Goal: Find specific page/section: Find specific page/section

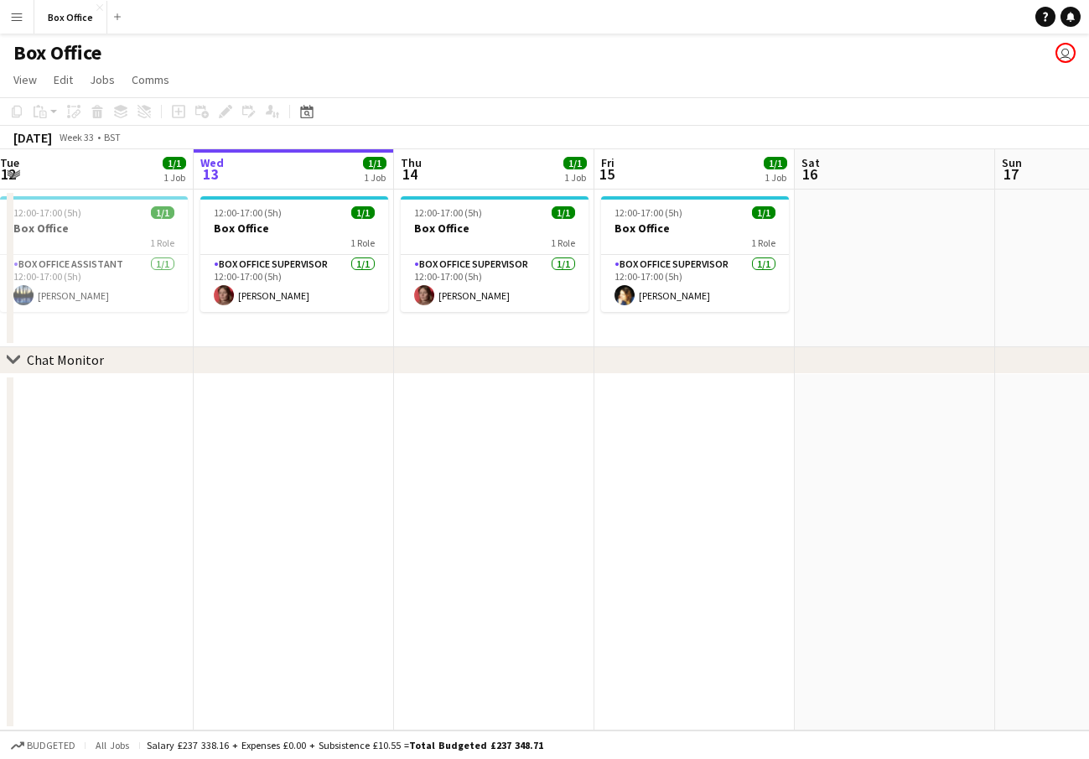
scroll to position [0, 409]
drag, startPoint x: 656, startPoint y: 511, endPoint x: 647, endPoint y: 514, distance: 9.0
click at [647, 514] on app-calendar-viewport "Sun 10 Mon 11 1/1 1 Job Tue 12 1/1 1 Job Wed 13 1/1 1 Job Thu 14 1/1 1 Job Fri …" at bounding box center [544, 439] width 1089 height 581
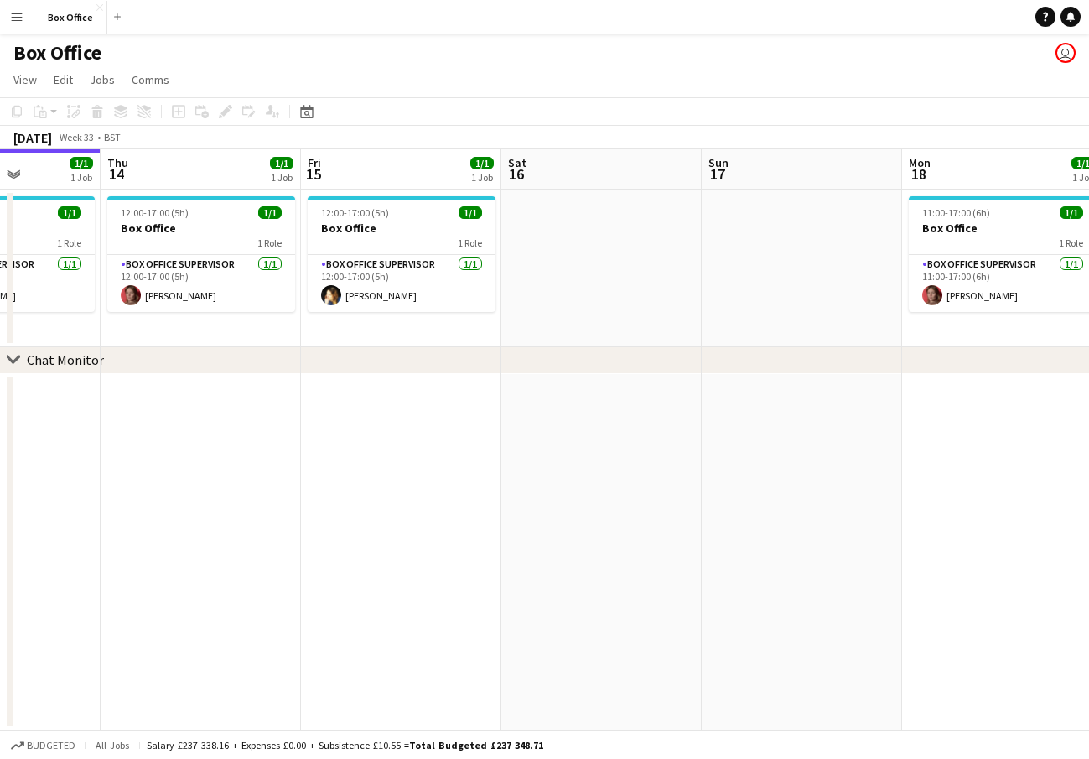
drag, startPoint x: 484, startPoint y: 429, endPoint x: 250, endPoint y: 413, distance: 234.6
click at [250, 413] on app-calendar-viewport "Sun 10 Mon 11 1/1 1 Job Tue 12 1/1 1 Job Wed 13 1/1 1 Job Thu 14 1/1 1 Job Fri …" at bounding box center [544, 439] width 1089 height 581
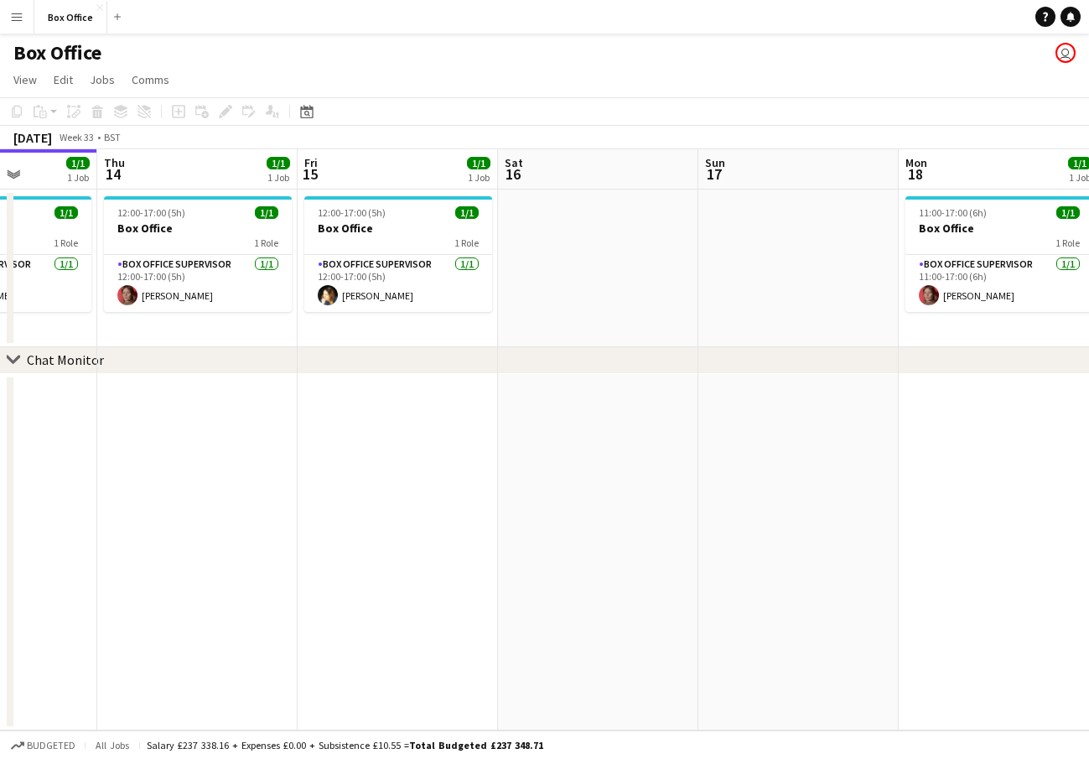
scroll to position [0, 718]
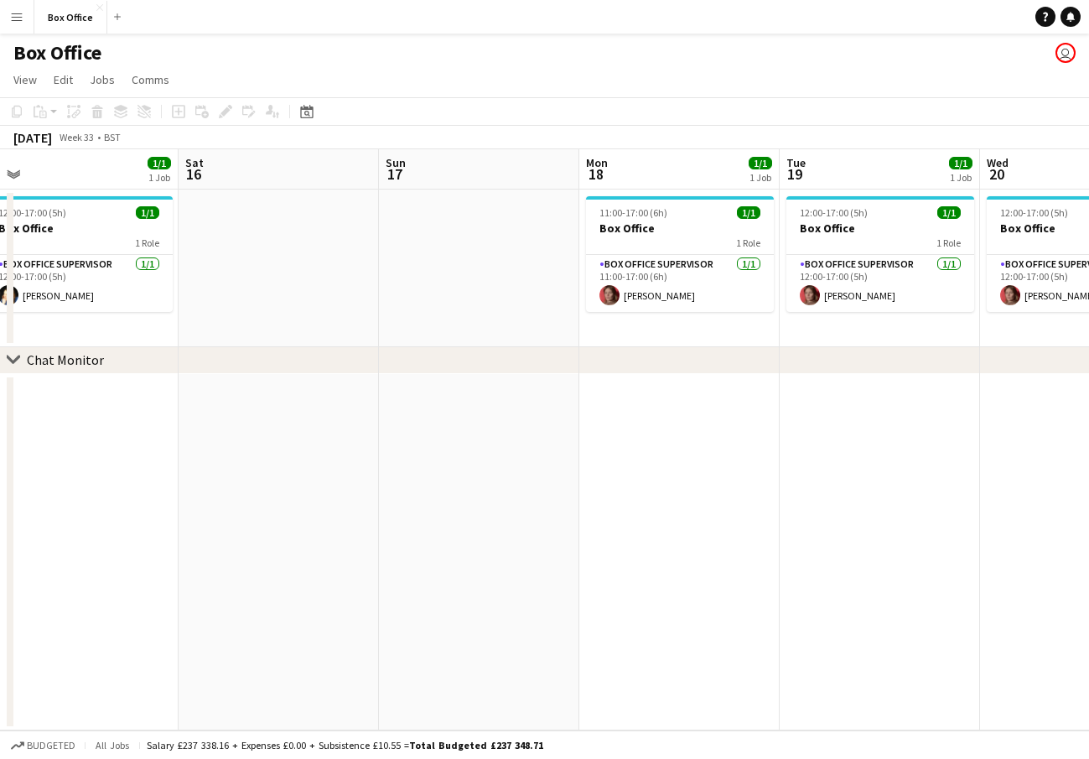
drag, startPoint x: 478, startPoint y: 426, endPoint x: 159, endPoint y: 423, distance: 319.6
click at [155, 428] on app-calendar-viewport "Tue 12 1/1 1 Job Wed 13 1/1 1 Job Thu 14 1/1 1 Job Fri 15 1/1 1 Job Sat 16 Sun …" at bounding box center [544, 439] width 1089 height 581
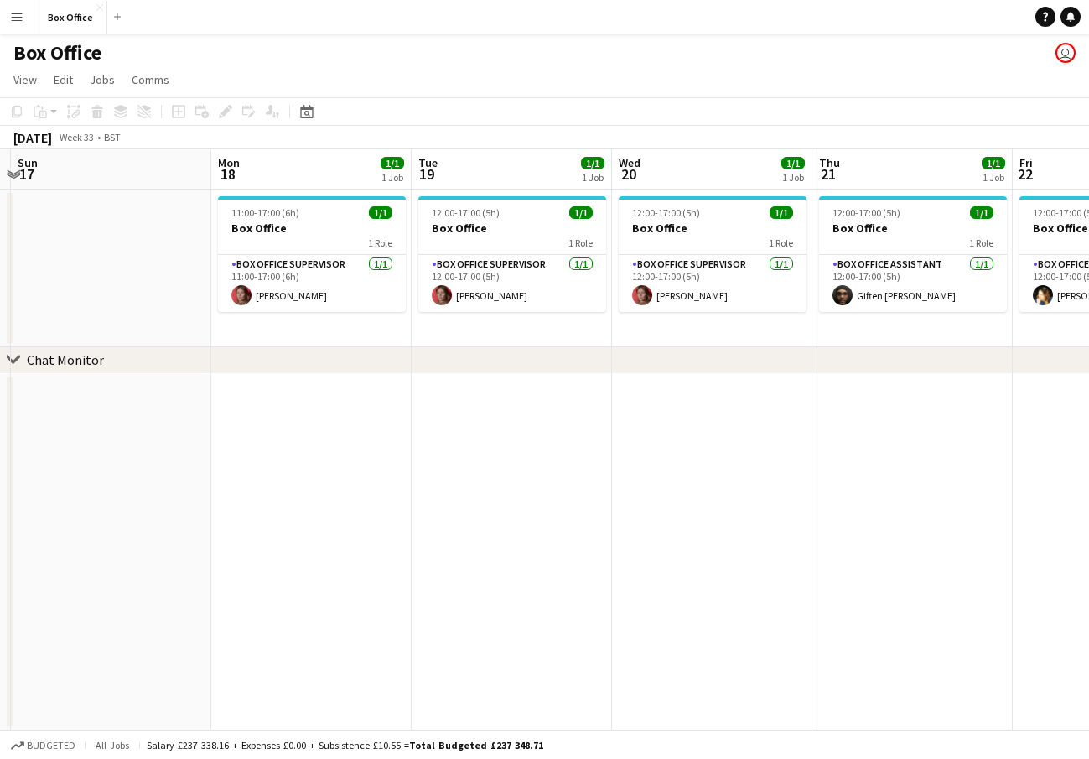
drag, startPoint x: 889, startPoint y: 465, endPoint x: 522, endPoint y: 460, distance: 367.4
click at [522, 460] on app-calendar-viewport "Thu 14 1/1 1 Job Fri 15 1/1 1 Job Sat 16 Sun 17 Mon 18 1/1 1 Job Tue 19 1/1 1 J…" at bounding box center [544, 439] width 1089 height 581
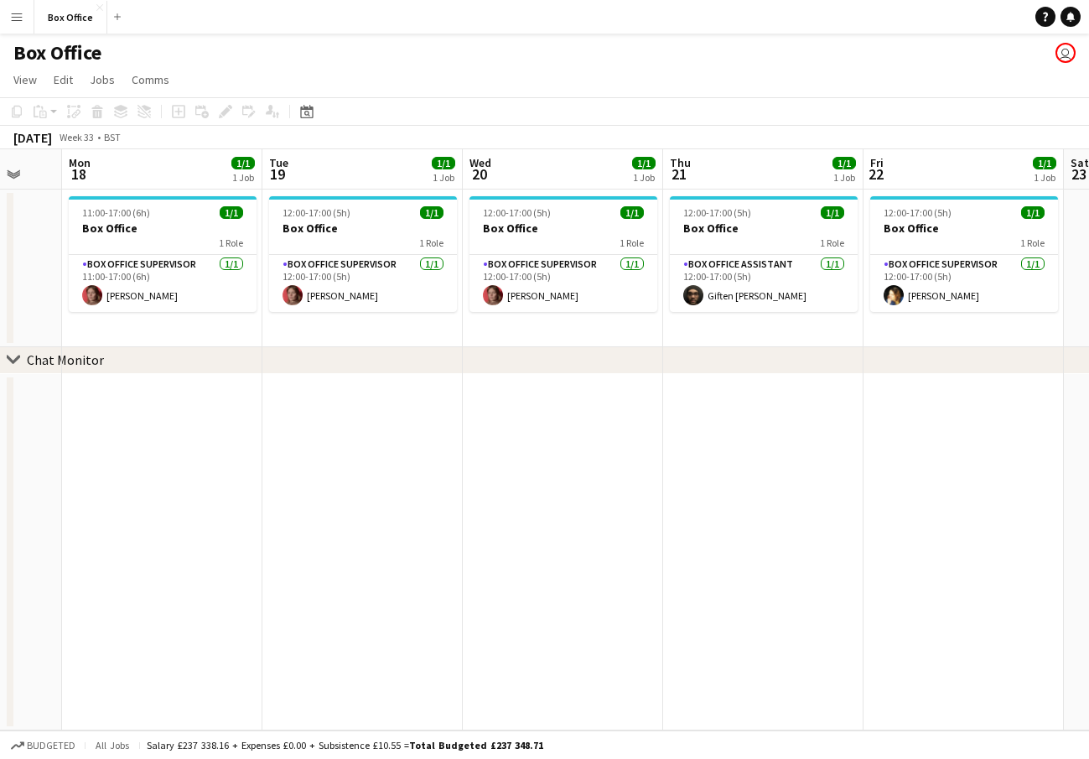
scroll to position [0, 763]
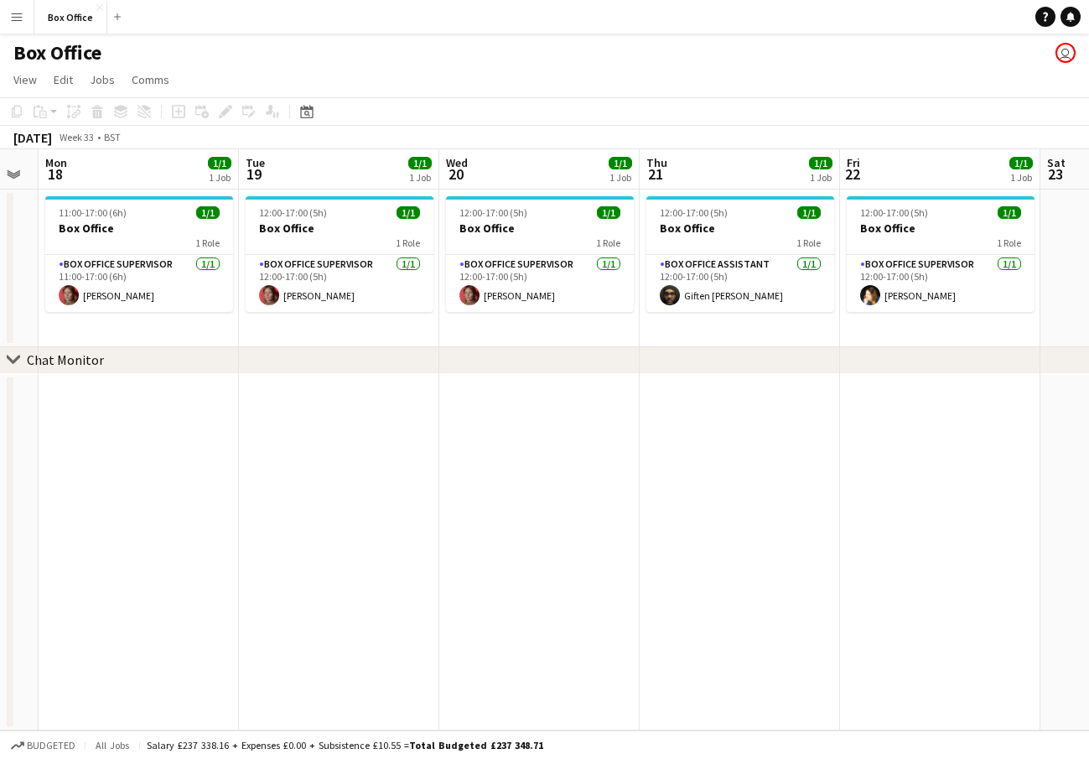
drag, startPoint x: 667, startPoint y: 465, endPoint x: 545, endPoint y: 468, distance: 121.6
click at [545, 468] on app-calendar-viewport "Thu 14 1/1 1 Job Fri 15 1/1 1 Job Sat 16 Sun 17 Mon 18 1/1 1 Job Tue 19 1/1 1 J…" at bounding box center [544, 439] width 1089 height 581
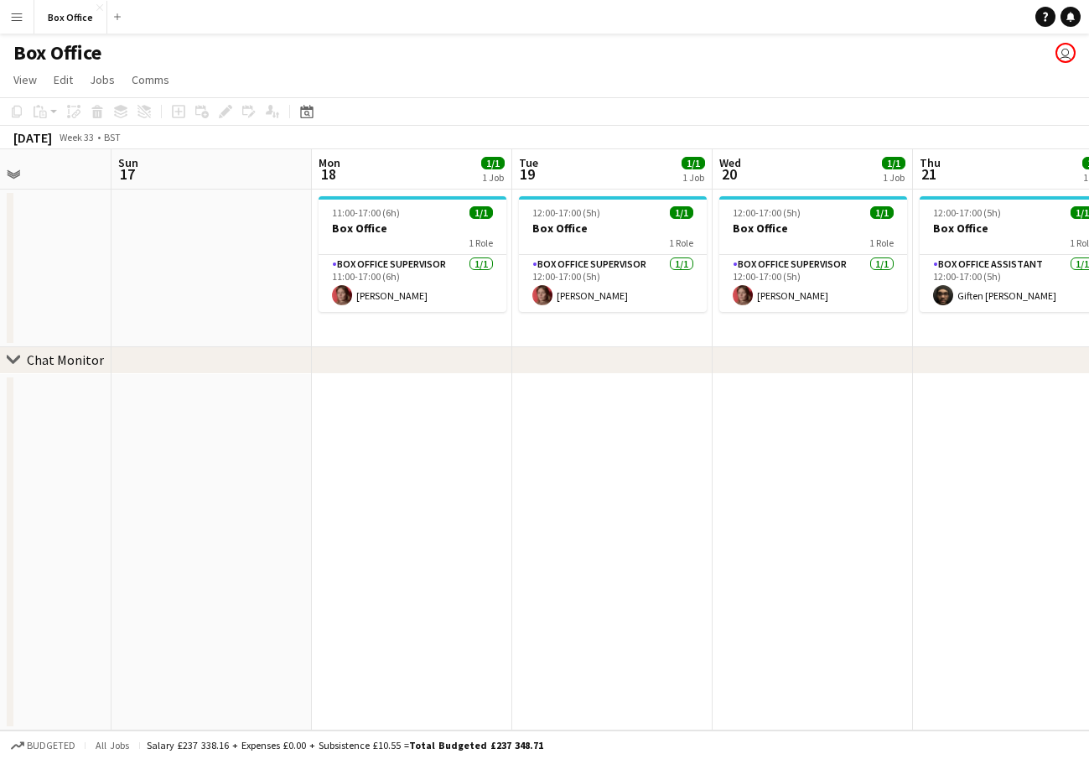
drag, startPoint x: 337, startPoint y: 442, endPoint x: 897, endPoint y: 346, distance: 567.6
click at [937, 340] on app-calendar-viewport "Thu 14 1/1 1 Job Fri 15 1/1 1 Job Sat 16 Sun 17 Mon 18 1/1 1 Job Tue 19 1/1 1 J…" at bounding box center [544, 439] width 1089 height 581
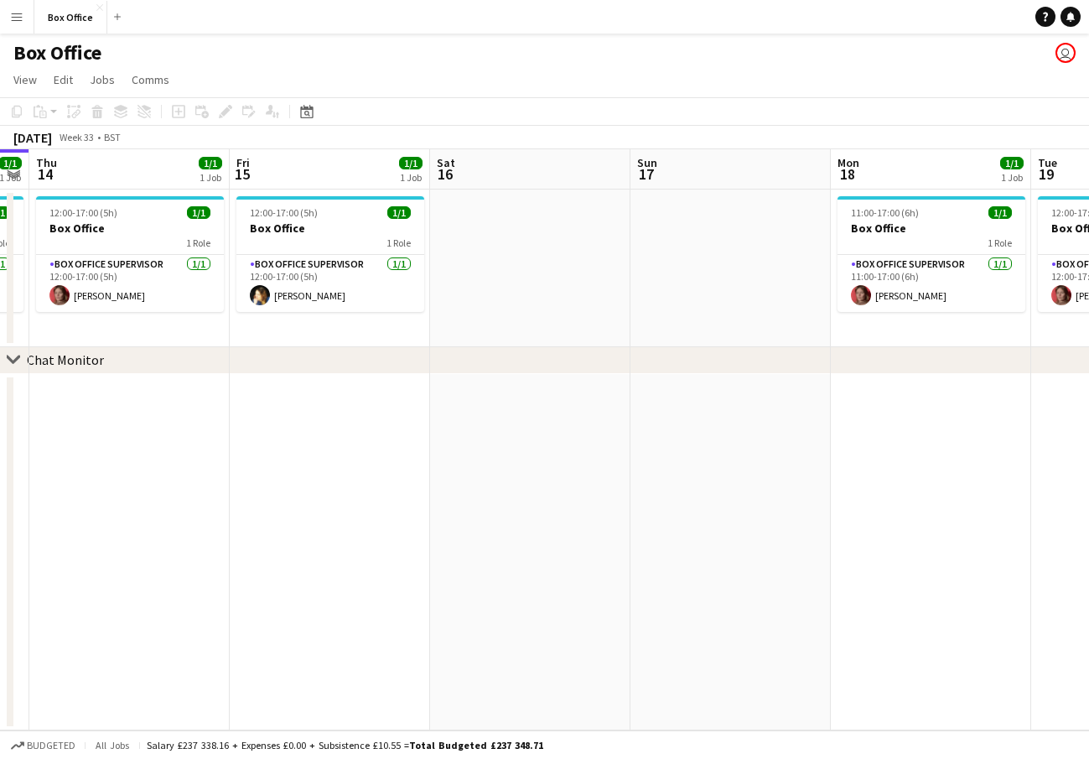
drag, startPoint x: 528, startPoint y: 428, endPoint x: 891, endPoint y: 360, distance: 368.6
click at [891, 360] on div "chevron-right Chat Monitor Tue 12 1/1 1 Job Wed 13 1/1 1 Job Thu 14 1/1 1 Job F…" at bounding box center [544, 439] width 1089 height 581
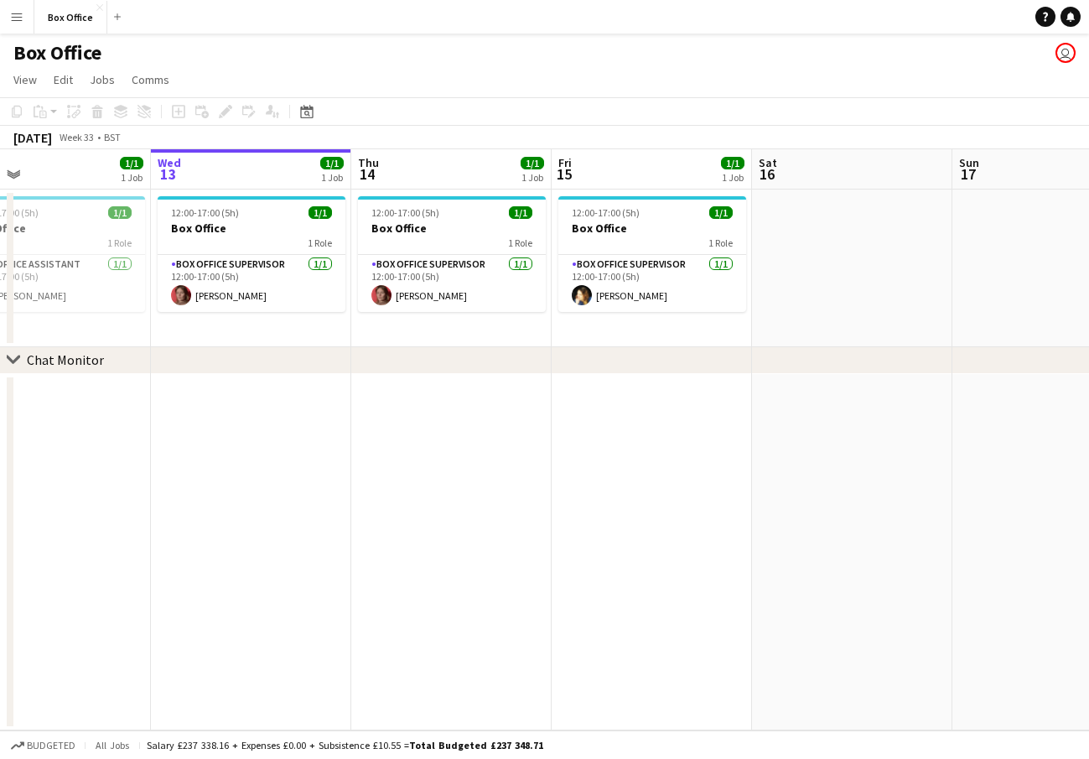
scroll to position [0, 376]
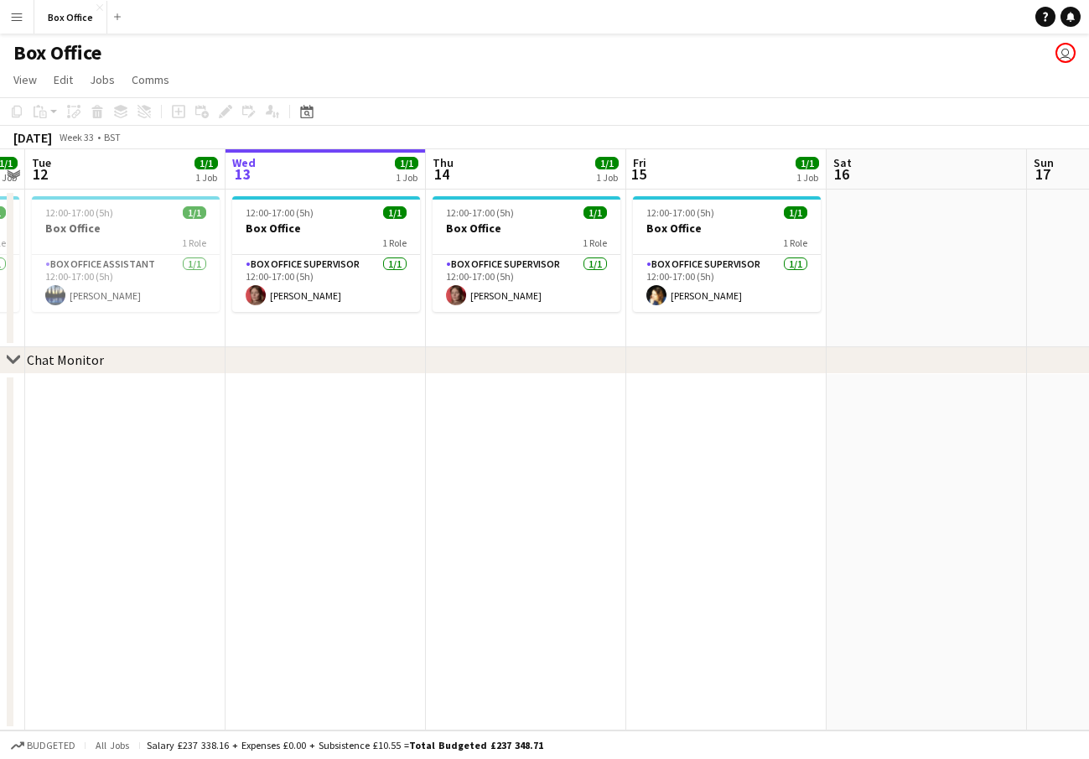
drag, startPoint x: 351, startPoint y: 424, endPoint x: 830, endPoint y: 368, distance: 482.9
click at [830, 368] on div "chevron-right Chat Monitor Sun 10 Mon 11 1/1 1 Job Tue 12 1/1 1 Job Wed 13 1/1 …" at bounding box center [544, 439] width 1089 height 581
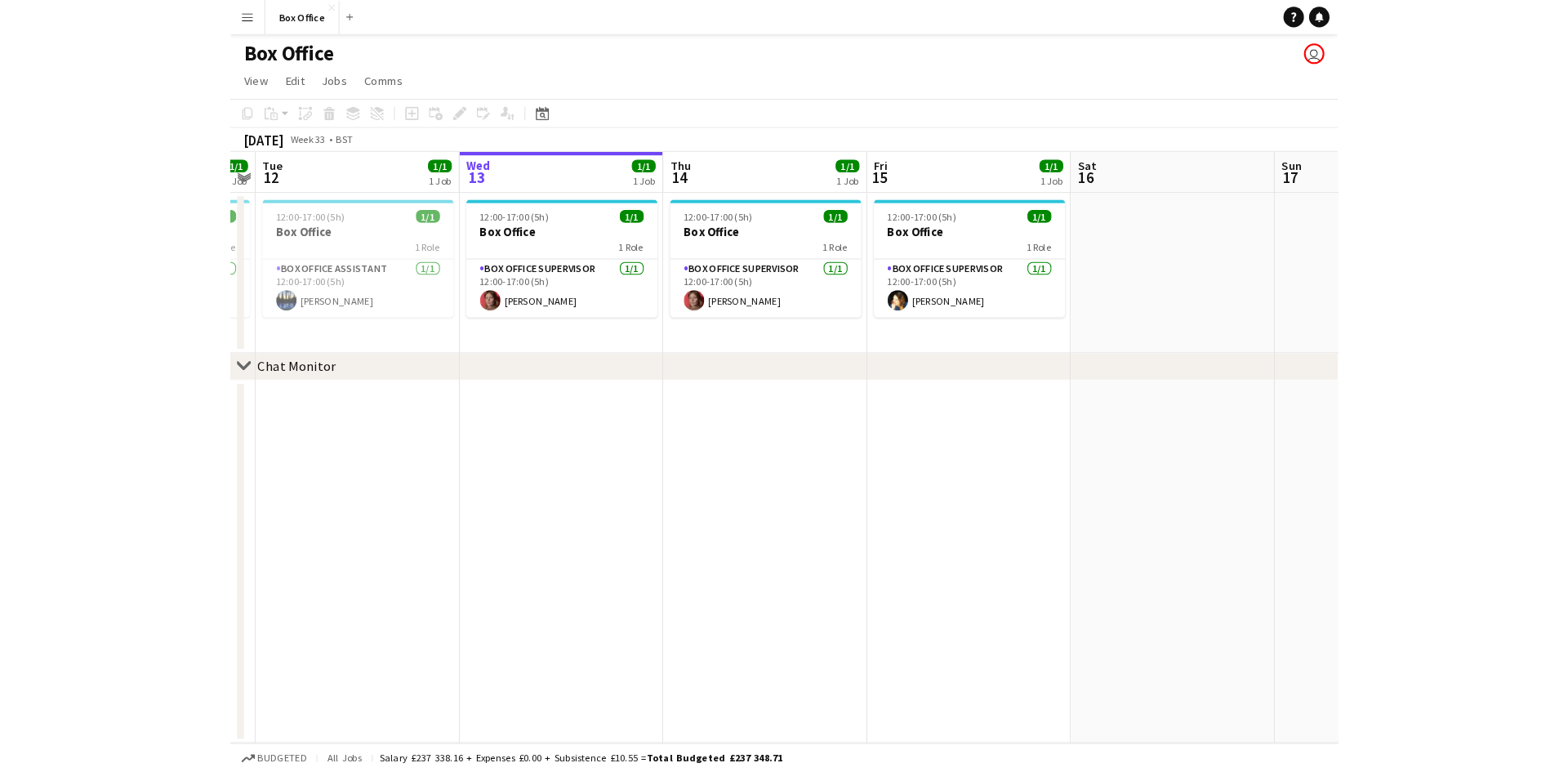
scroll to position [0, 337]
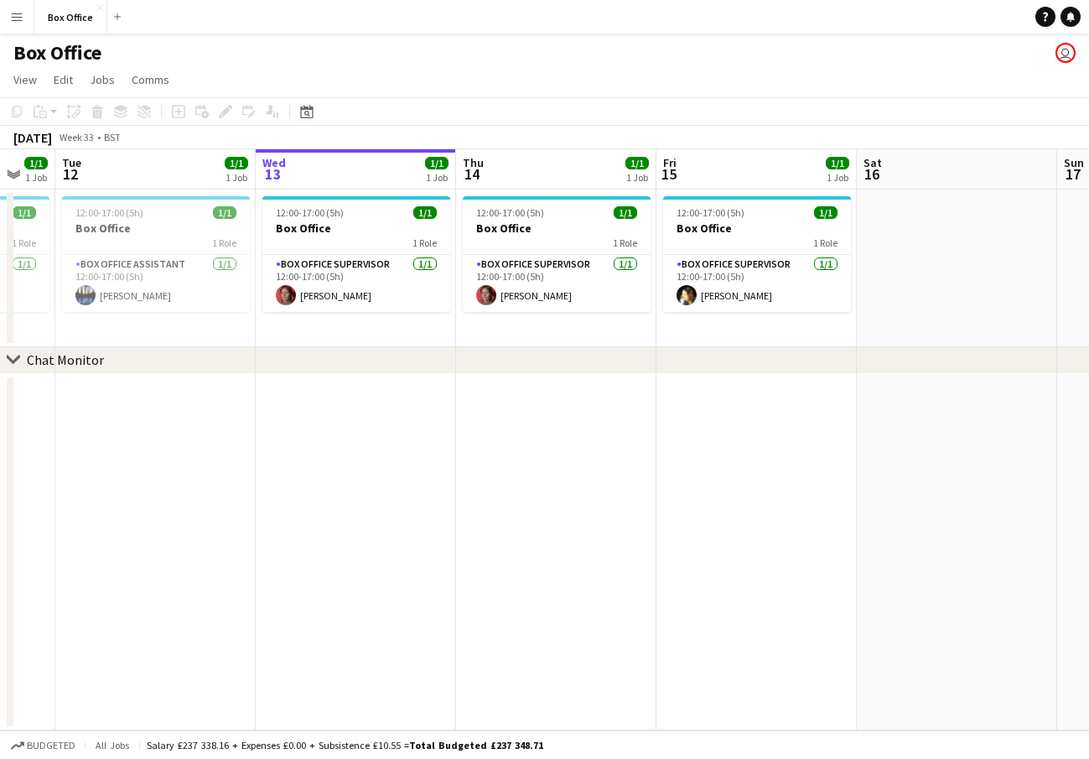
drag, startPoint x: 478, startPoint y: 388, endPoint x: 509, endPoint y: 373, distance: 34.5
click at [509, 373] on div "chevron-right Chat Monitor Sun 10 Mon 11 1/1 1 Job Tue 12 1/1 1 Job Wed 13 1/1 …" at bounding box center [544, 439] width 1089 height 581
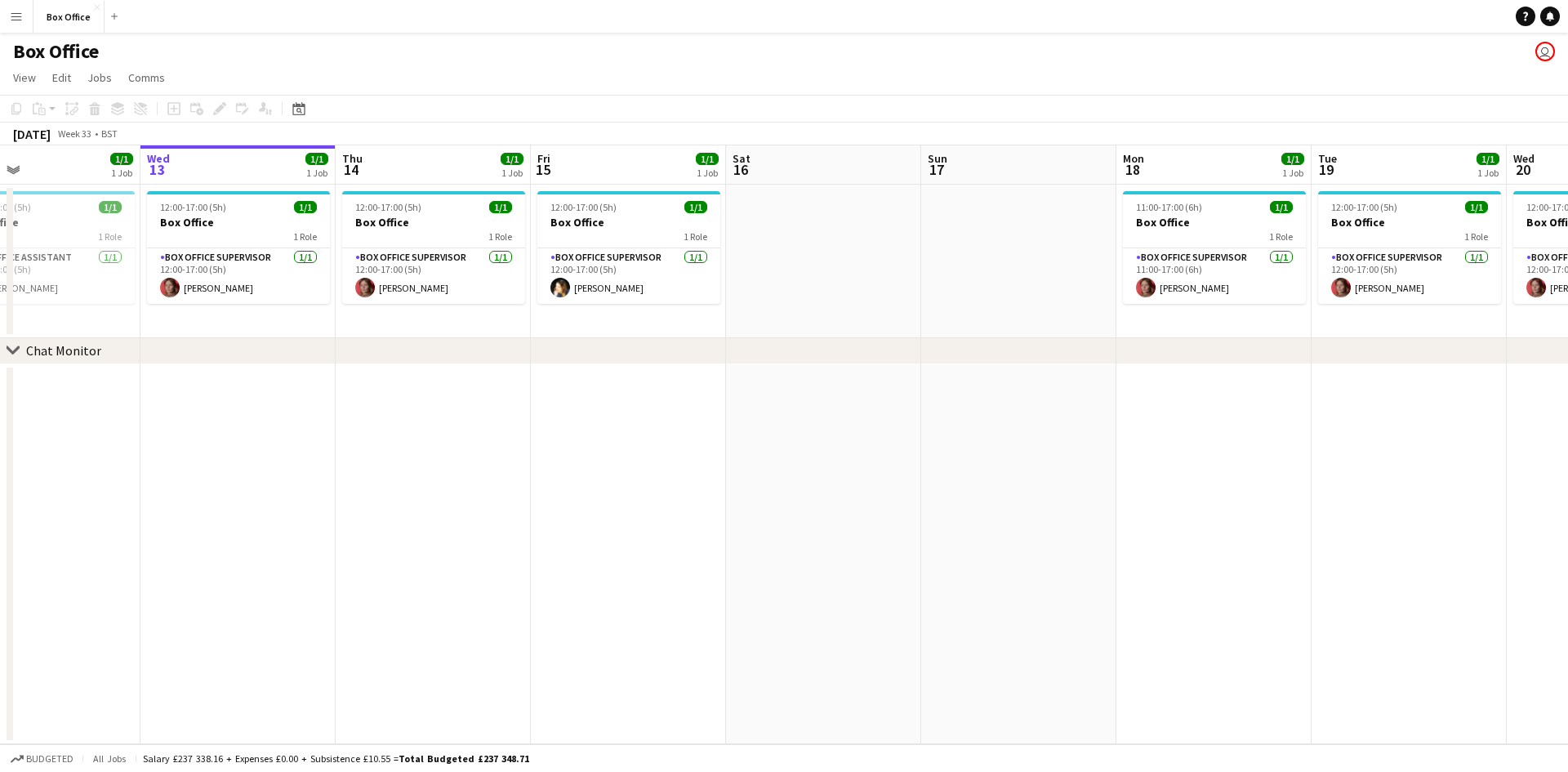
drag, startPoint x: 725, startPoint y: 460, endPoint x: 421, endPoint y: 474, distance: 304.3
click at [421, 474] on app-calendar-viewport "Sat 9 Sun 10 Mon 11 1/1 1 Job Tue 12 1/1 1 Job Wed 13 1/1 1 Job Thu 14 1/1 1 Jo…" at bounding box center [784, 444] width 1568 height 599
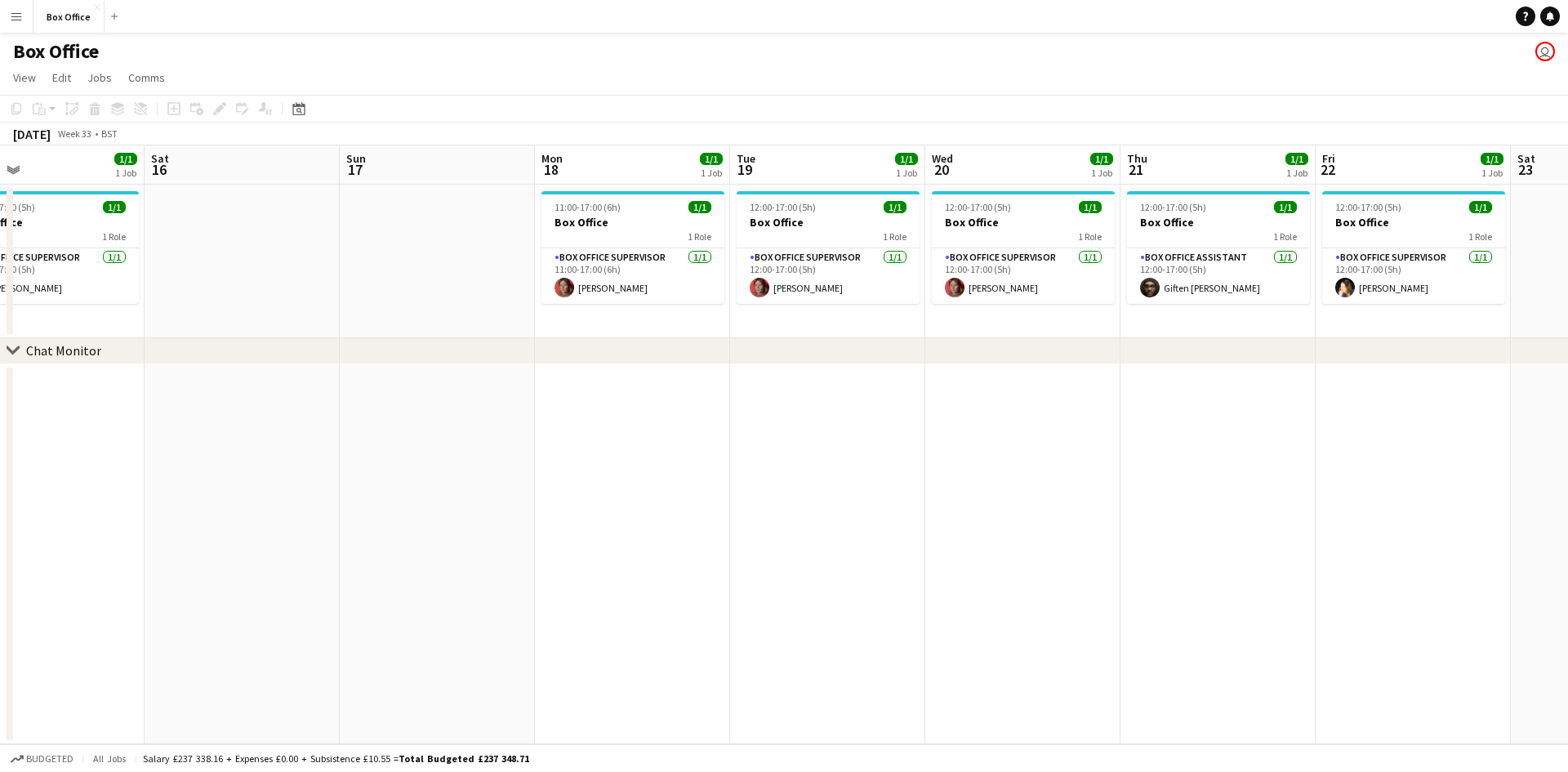
drag, startPoint x: 1337, startPoint y: 412, endPoint x: 756, endPoint y: 413, distance: 581.0
click at [756, 413] on app-calendar-viewport "Mon 11 1/1 1 Job Tue 12 1/1 1 Job Wed 13 1/1 1 Job Thu 14 1/1 1 Job Fri 15 1/1 …" at bounding box center [784, 444] width 1568 height 599
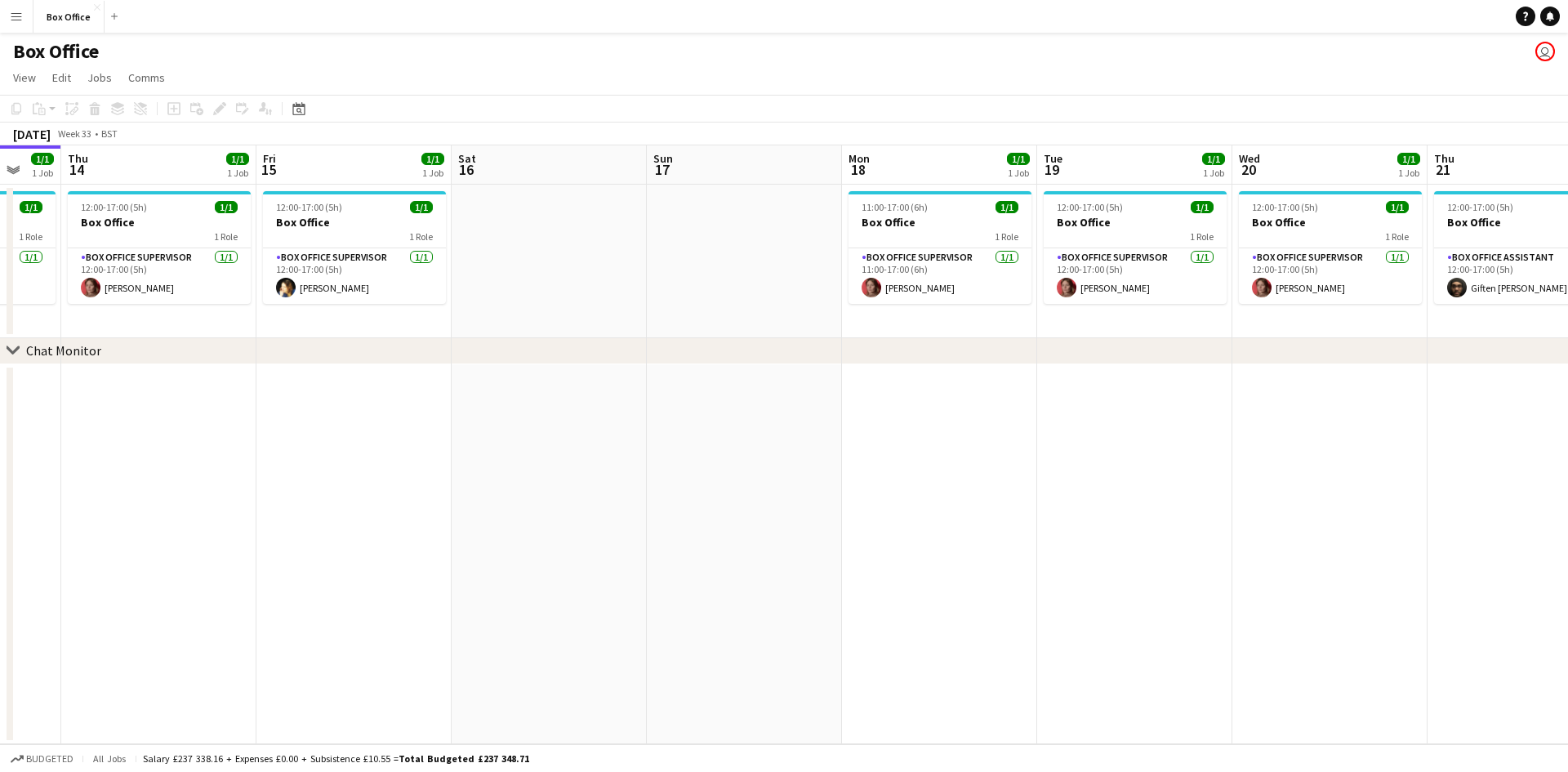
drag, startPoint x: 1251, startPoint y: 386, endPoint x: 682, endPoint y: 392, distance: 569.0
click at [679, 392] on app-calendar-viewport "Mon 11 1/1 1 Job Tue 12 1/1 1 Job Wed 13 1/1 1 Job Thu 14 1/1 1 Job Fri 15 1/1 …" at bounding box center [784, 444] width 1568 height 599
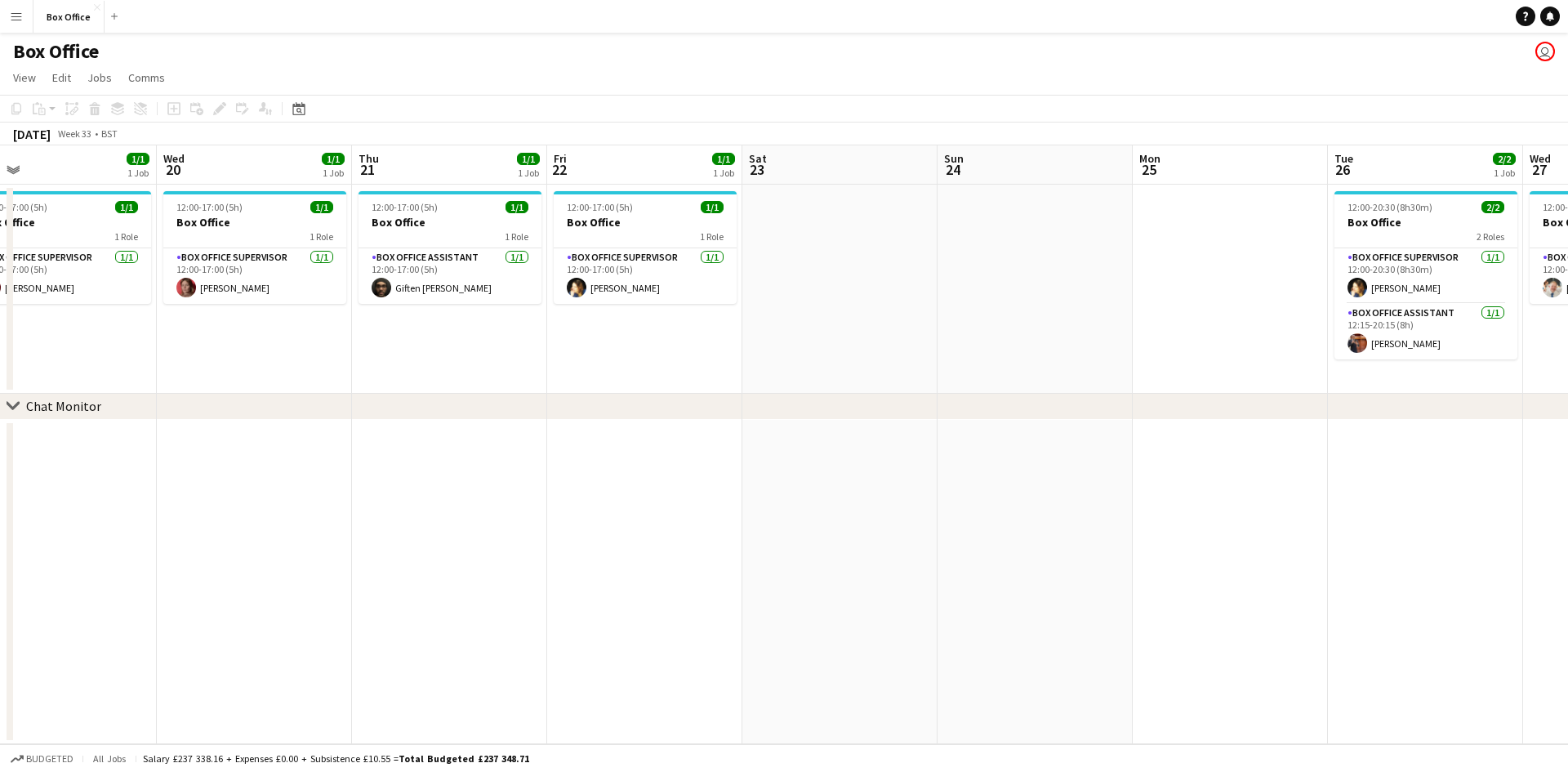
drag, startPoint x: 1154, startPoint y: 381, endPoint x: 606, endPoint y: 380, distance: 548.0
click at [557, 396] on app-calendar-viewport "Fri 15 1/1 1 Job Sat 16 Sun 17 Mon 18 1/1 1 Job Tue 19 1/1 1 Job Wed 20 1/1 1 J…" at bounding box center [784, 444] width 1568 height 599
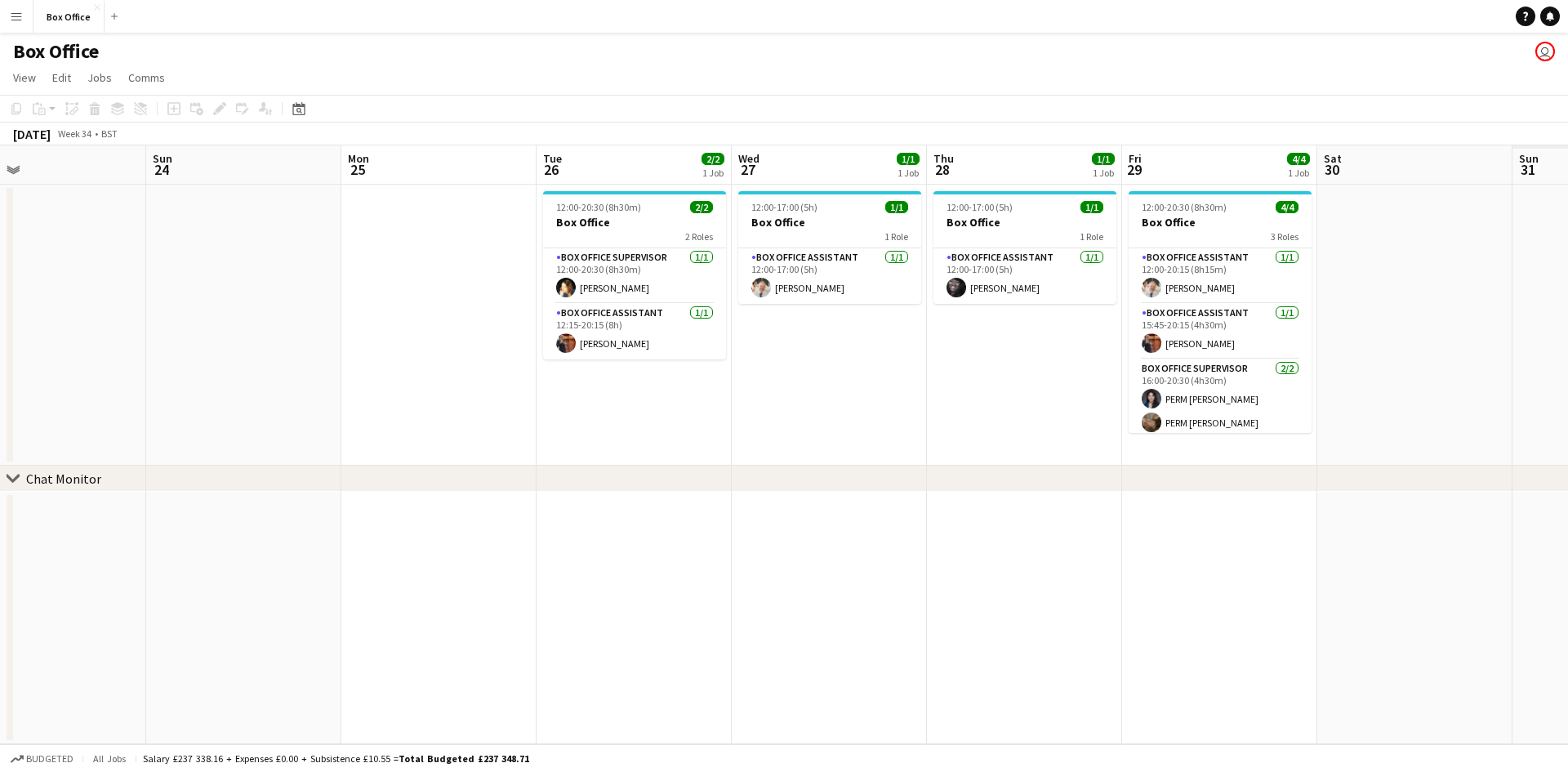
drag, startPoint x: 1167, startPoint y: 377, endPoint x: 762, endPoint y: 393, distance: 405.3
click at [762, 393] on app-calendar-viewport "Tue 19 1/1 1 Job Wed 20 1/1 1 Job Thu 21 1/1 1 Job Fri 22 1/1 1 Job Sat 23 Sun …" at bounding box center [784, 444] width 1568 height 599
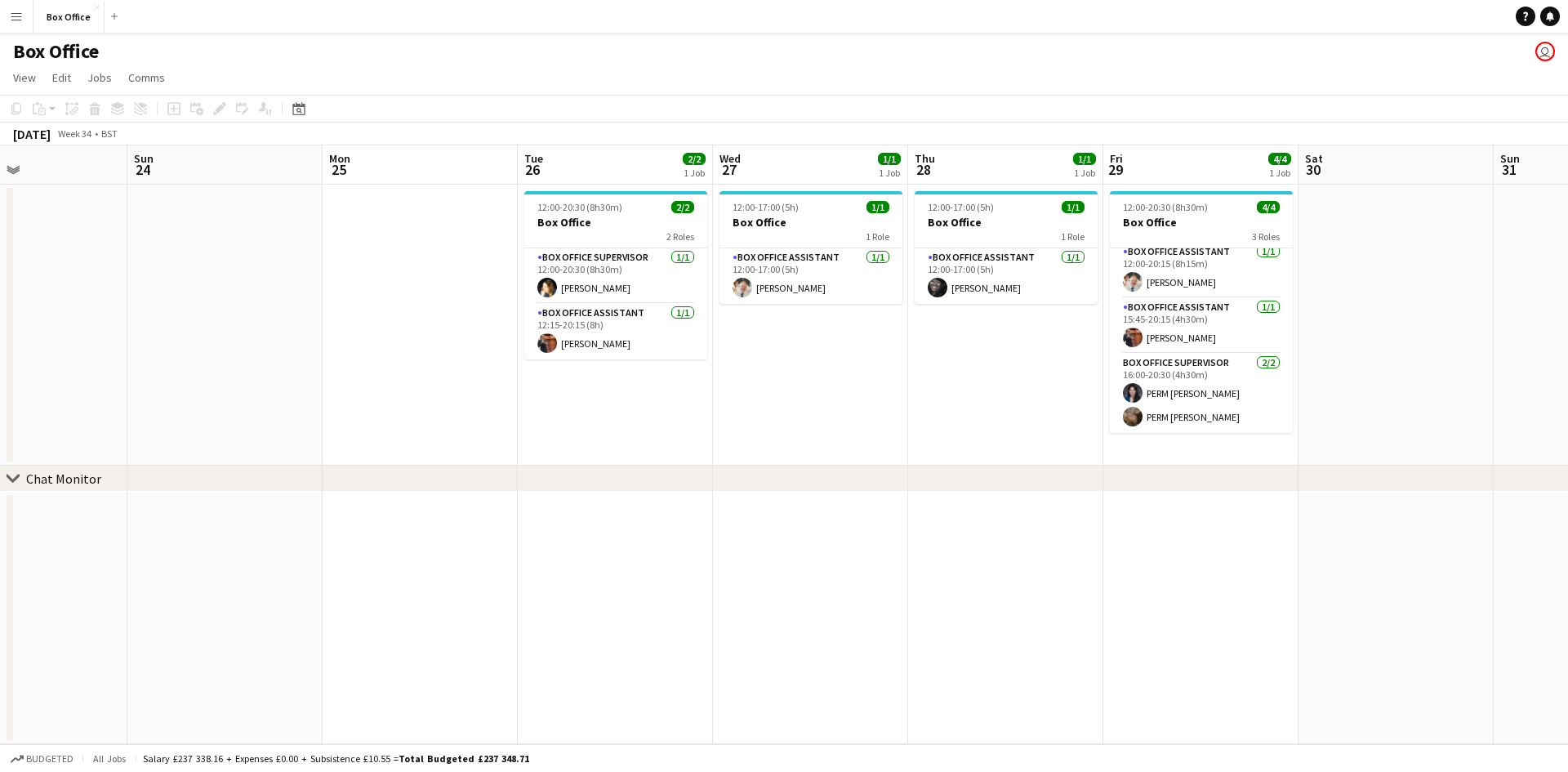
scroll to position [0, 366]
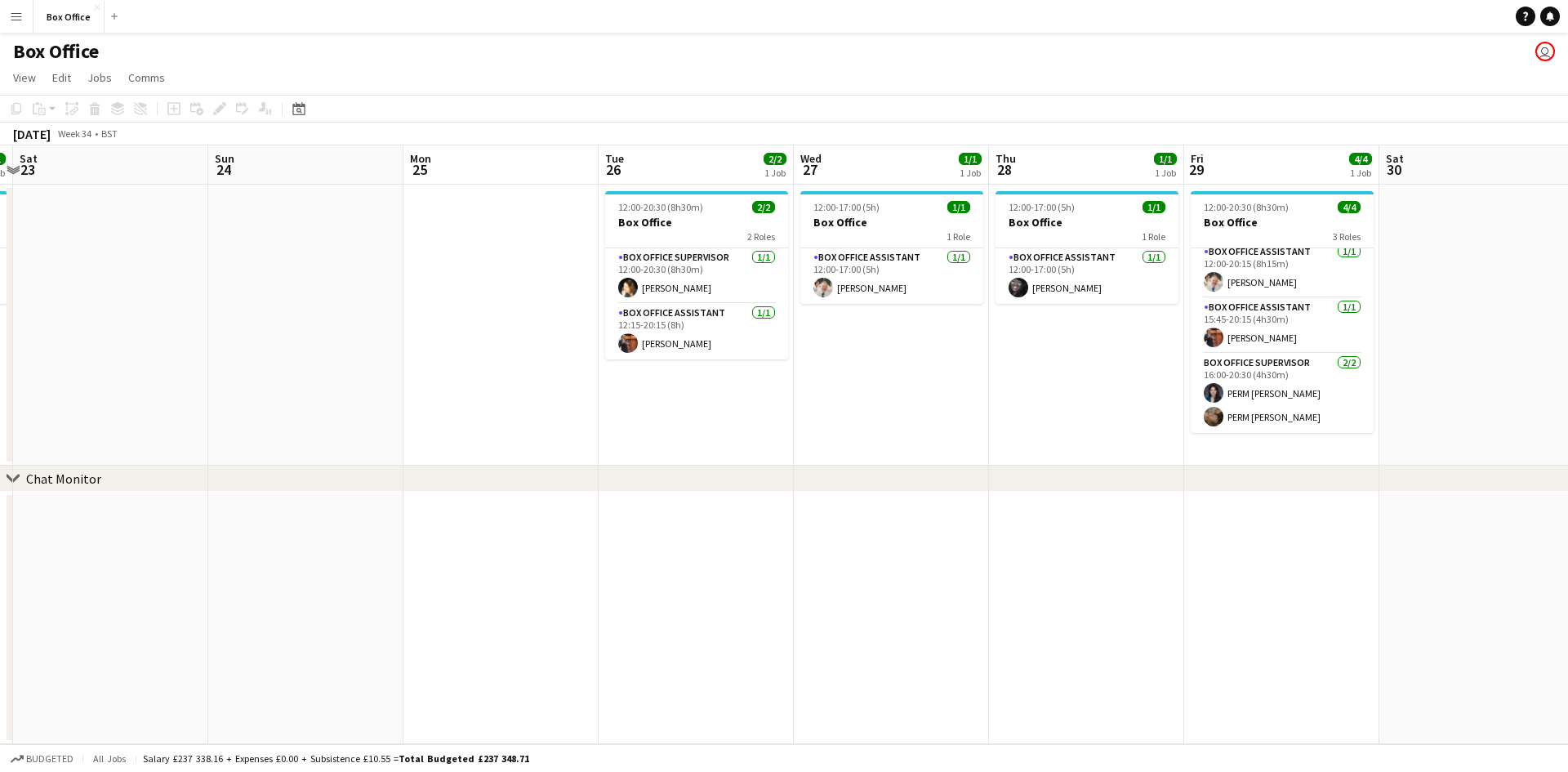
drag, startPoint x: 728, startPoint y: 520, endPoint x: 1015, endPoint y: 519, distance: 287.0
click at [1015, 519] on app-calendar-viewport "Thu 21 1/1 1 Job Fri 22 1/1 1 Job Sat 23 Sun 24 Mon 25 Tue 26 2/2 1 Job Wed 27 …" at bounding box center [784, 444] width 1568 height 599
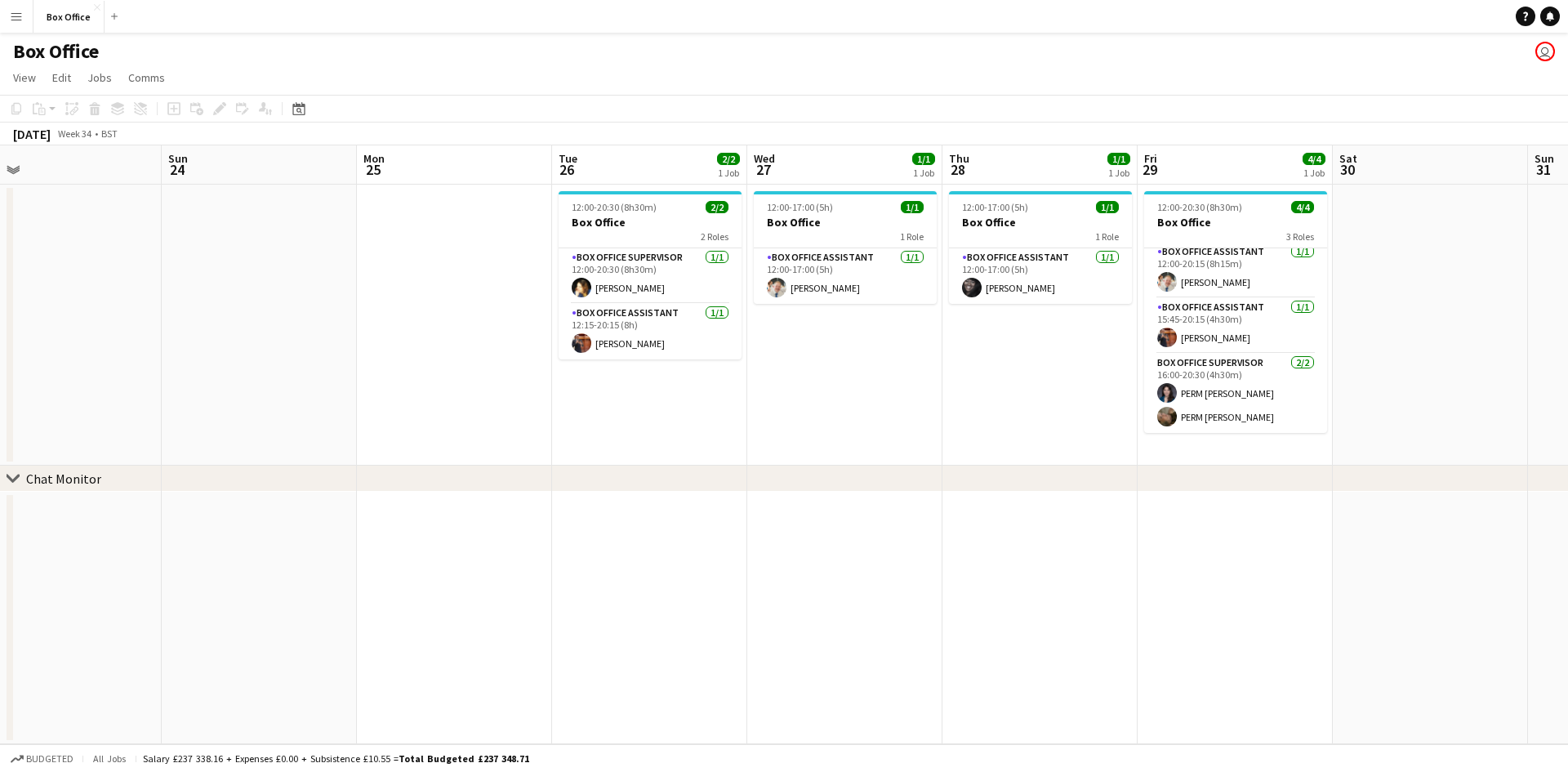
drag, startPoint x: 1101, startPoint y: 606, endPoint x: 796, endPoint y: 554, distance: 309.4
click at [796, 554] on app-calendar-viewport "Wed 20 1/1 1 Job Thu 21 1/1 1 Job Fri 22 1/1 1 Job Sat 23 Sun 24 Mon 25 Tue 26 …" at bounding box center [784, 444] width 1568 height 599
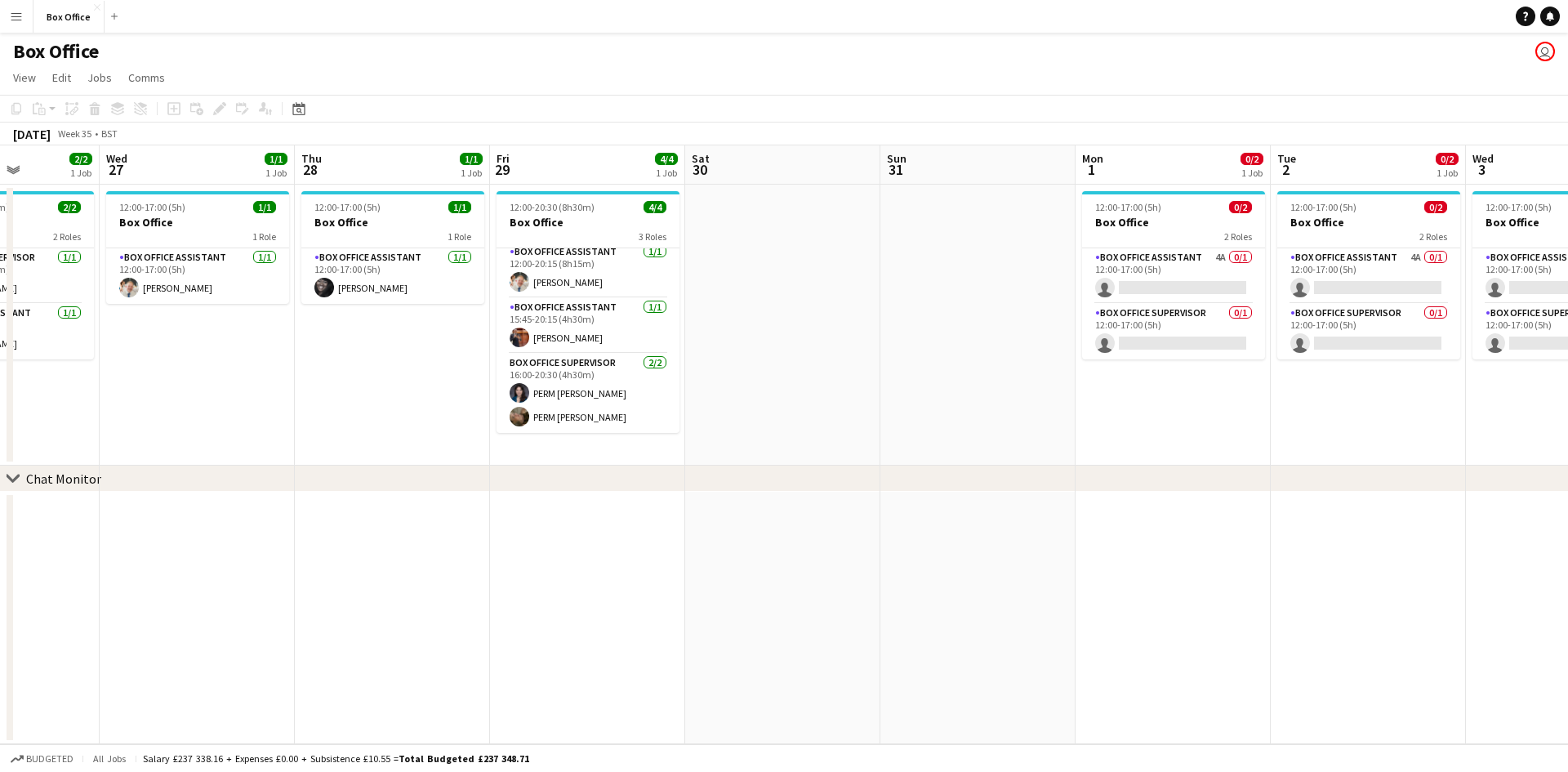
drag, startPoint x: 1414, startPoint y: 629, endPoint x: 733, endPoint y: 469, distance: 699.5
click at [733, 469] on div "chevron-right Chat Monitor Sun 24 Mon 25 Tue 26 2/2 1 Job Wed 27 1/1 1 Job Thu …" at bounding box center [784, 444] width 1568 height 599
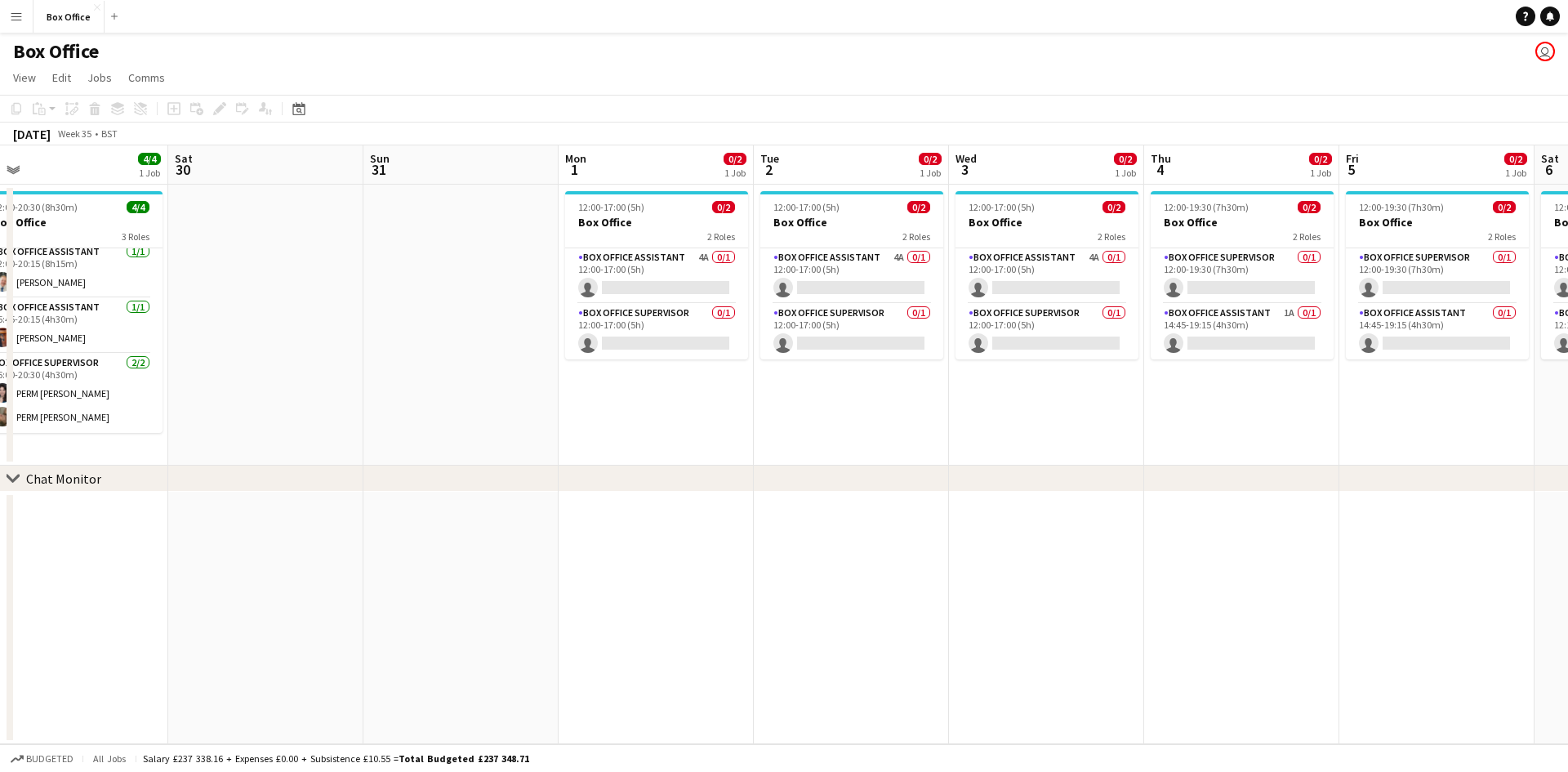
drag, startPoint x: 1178, startPoint y: 516, endPoint x: 630, endPoint y: 429, distance: 554.9
click at [630, 429] on app-calendar-viewport "Tue 26 2/2 1 Job Wed 27 1/1 1 Job Thu 28 1/1 1 Job Fri 29 4/4 1 Job Sat 30 Sun …" at bounding box center [784, 444] width 1568 height 599
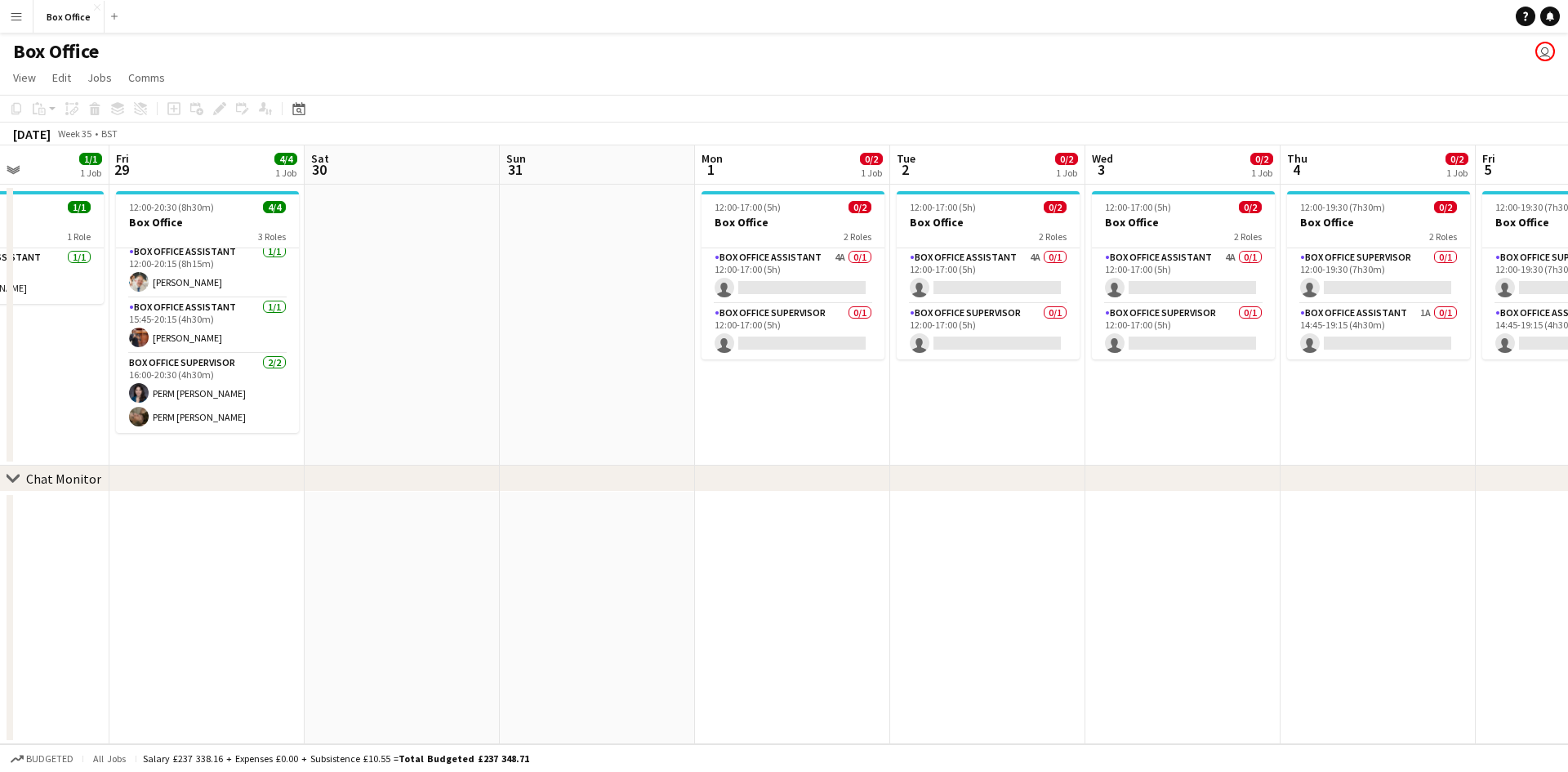
drag, startPoint x: 596, startPoint y: 458, endPoint x: 1139, endPoint y: 483, distance: 543.6
click at [1061, 481] on div "chevron-right Chat Monitor Tue 26 2/2 1 Job Wed 27 1/1 1 Job Thu 28 1/1 1 Job F…" at bounding box center [784, 444] width 1568 height 599
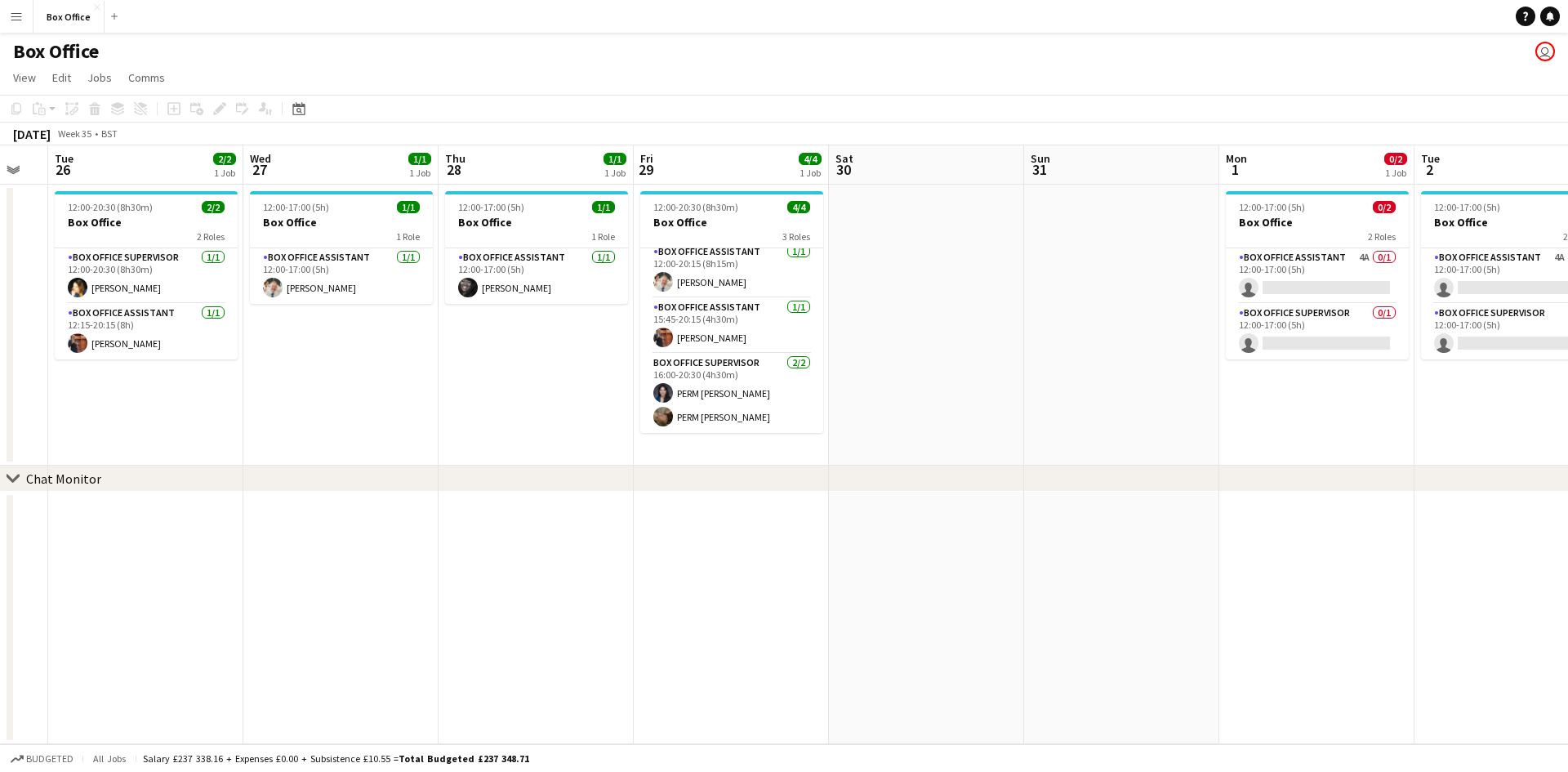
drag, startPoint x: 646, startPoint y: 542, endPoint x: 732, endPoint y: 565, distance: 89.0
click at [1061, 540] on app-calendar-viewport "Sun 24 Mon 25 Tue 26 2/2 1 Job Wed 27 1/1 1 Job Thu 28 1/1 1 Job Fri 29 4/4 1 J…" at bounding box center [784, 444] width 1568 height 599
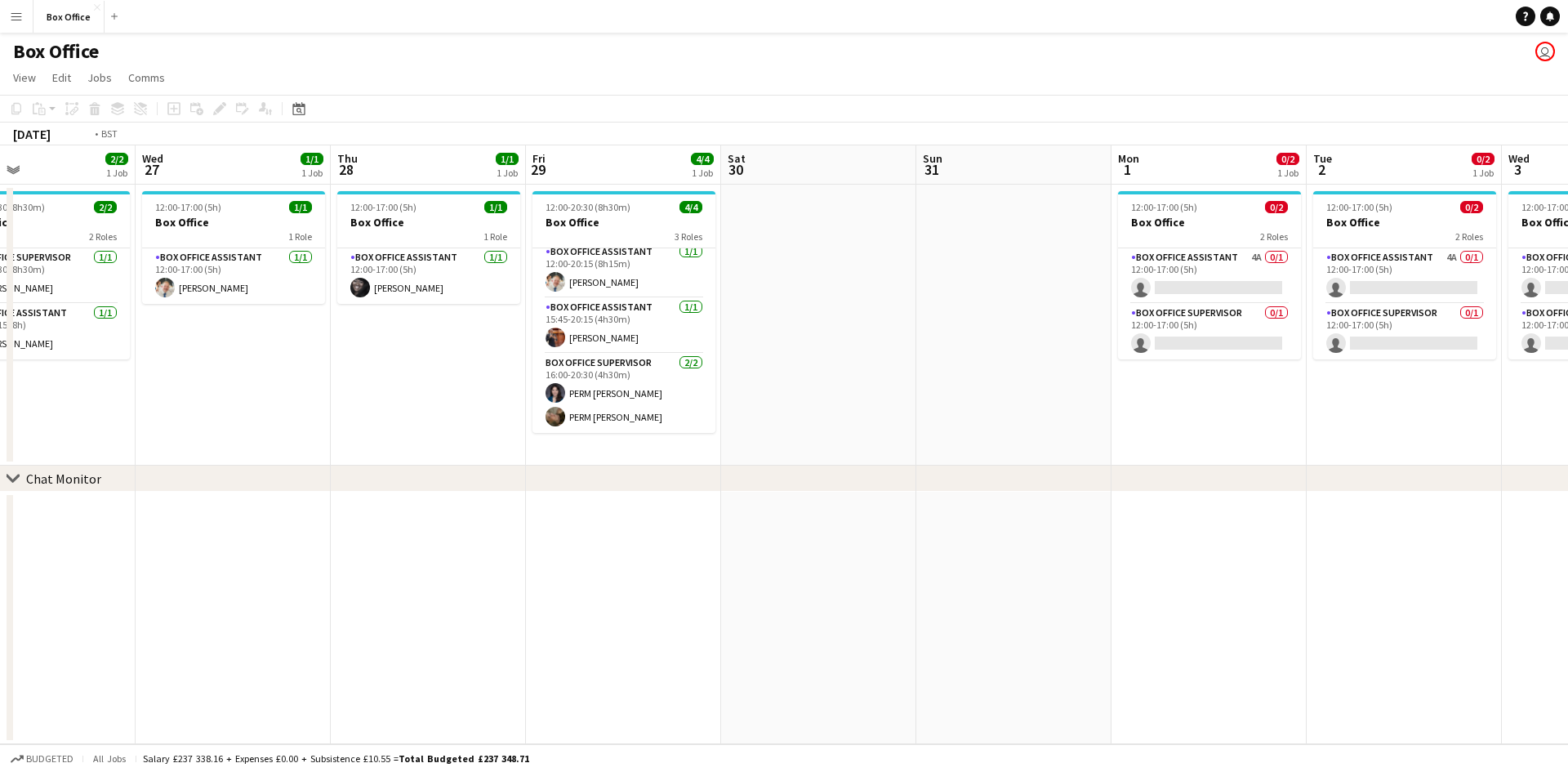
drag, startPoint x: 766, startPoint y: 559, endPoint x: 866, endPoint y: 570, distance: 100.6
click at [983, 571] on app-calendar-viewport "Sun 24 Mon 25 Tue 26 2/2 1 Job Wed 27 1/1 1 Job Thu 28 1/1 1 Job Fri 29 4/4 1 J…" at bounding box center [784, 444] width 1568 height 599
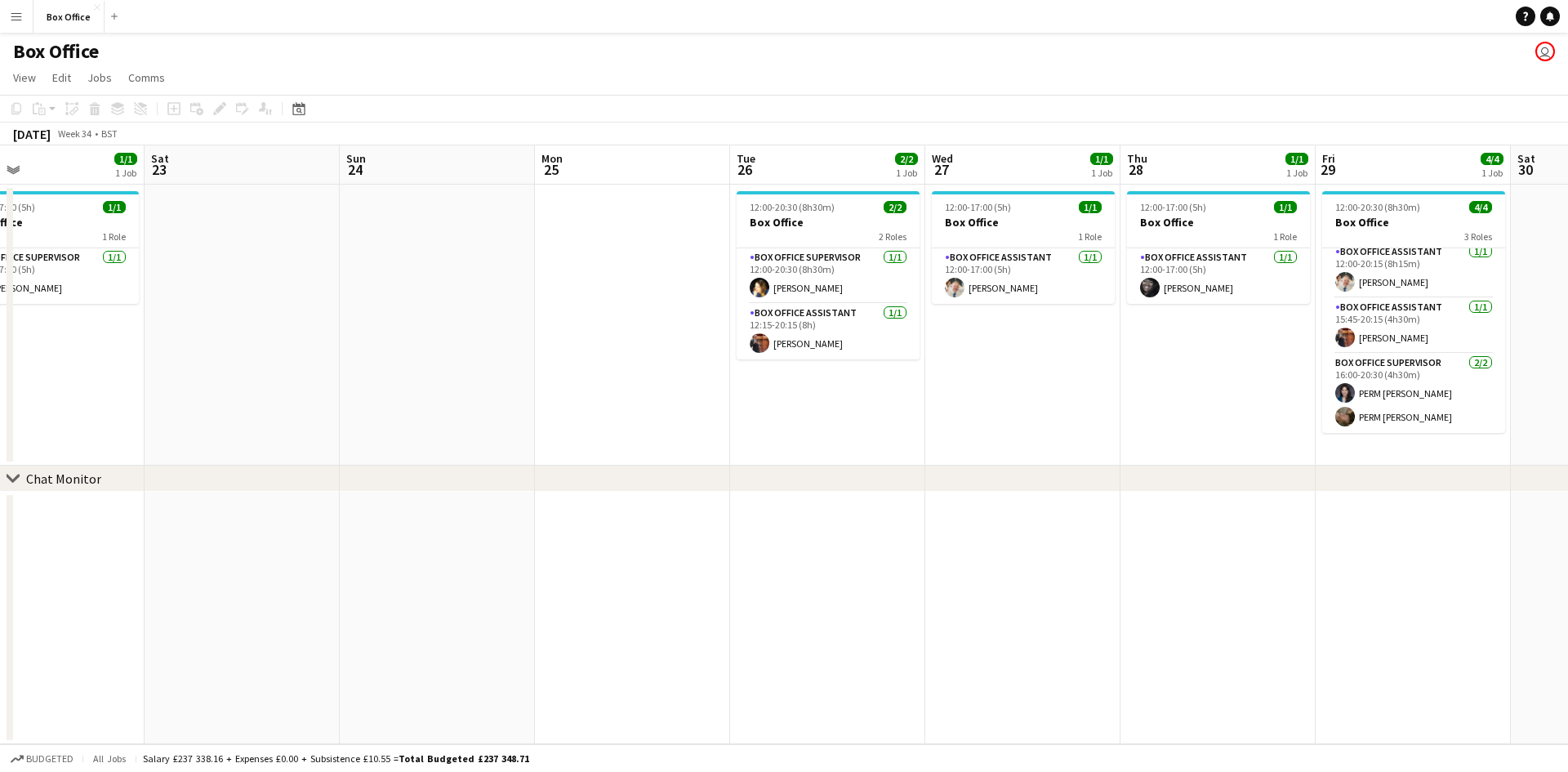
drag, startPoint x: 530, startPoint y: 559, endPoint x: 933, endPoint y: 559, distance: 403.0
click at [933, 559] on app-calendar-viewport "Wed 20 1/1 1 Job Thu 21 1/1 1 Job Fri 22 1/1 1 Job Sat 23 Sun 24 Mon 25 Tue 26 …" at bounding box center [784, 444] width 1568 height 599
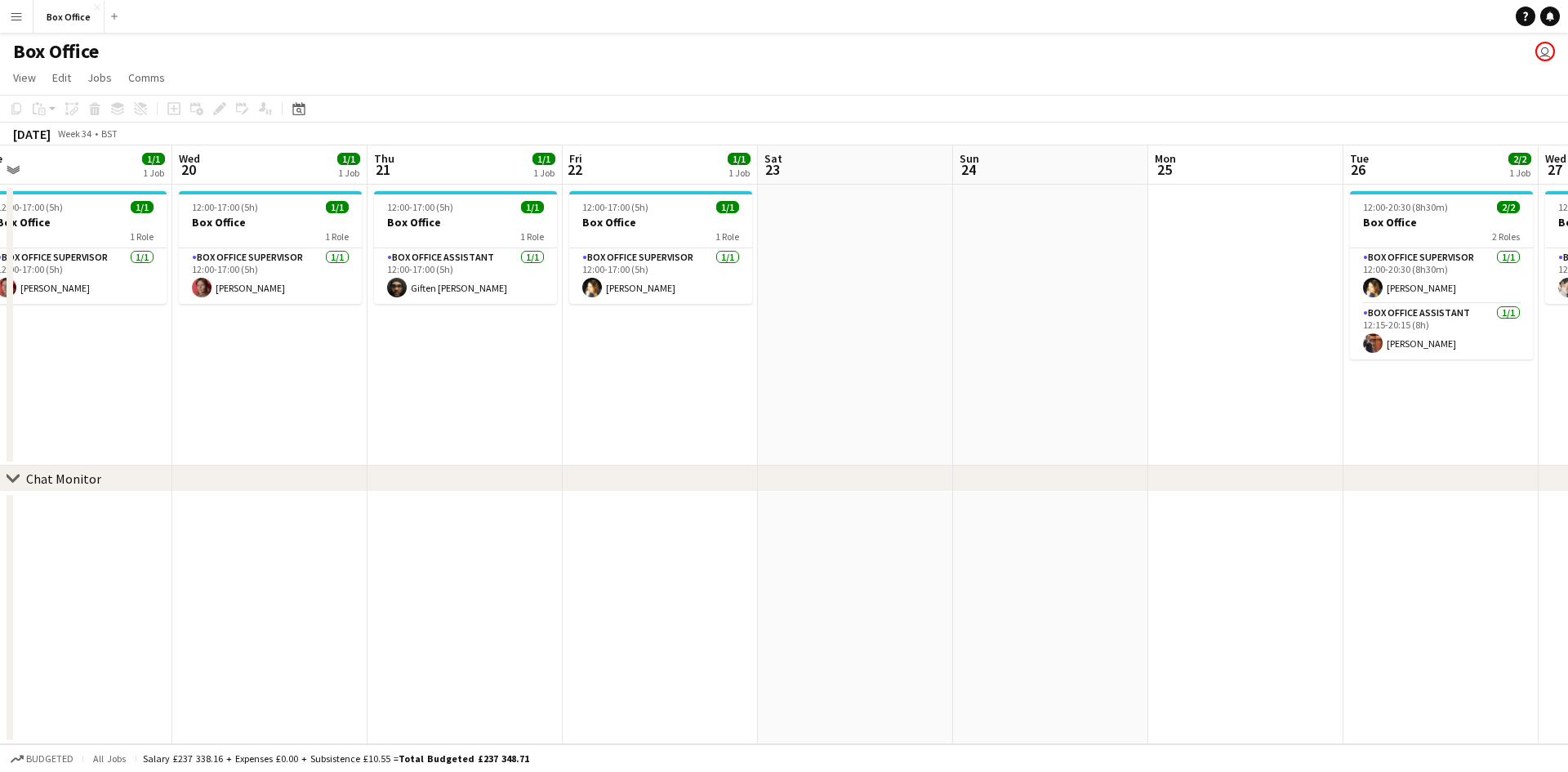
drag, startPoint x: 600, startPoint y: 519, endPoint x: 930, endPoint y: 496, distance: 330.8
click at [930, 496] on app-calendar-viewport "Sun 17 Mon 18 1/1 1 Job Tue 19 1/1 1 Job Wed 20 1/1 1 Job Thu 21 1/1 1 Job Fri …" at bounding box center [784, 444] width 1568 height 599
